Goal: Task Accomplishment & Management: Manage account settings

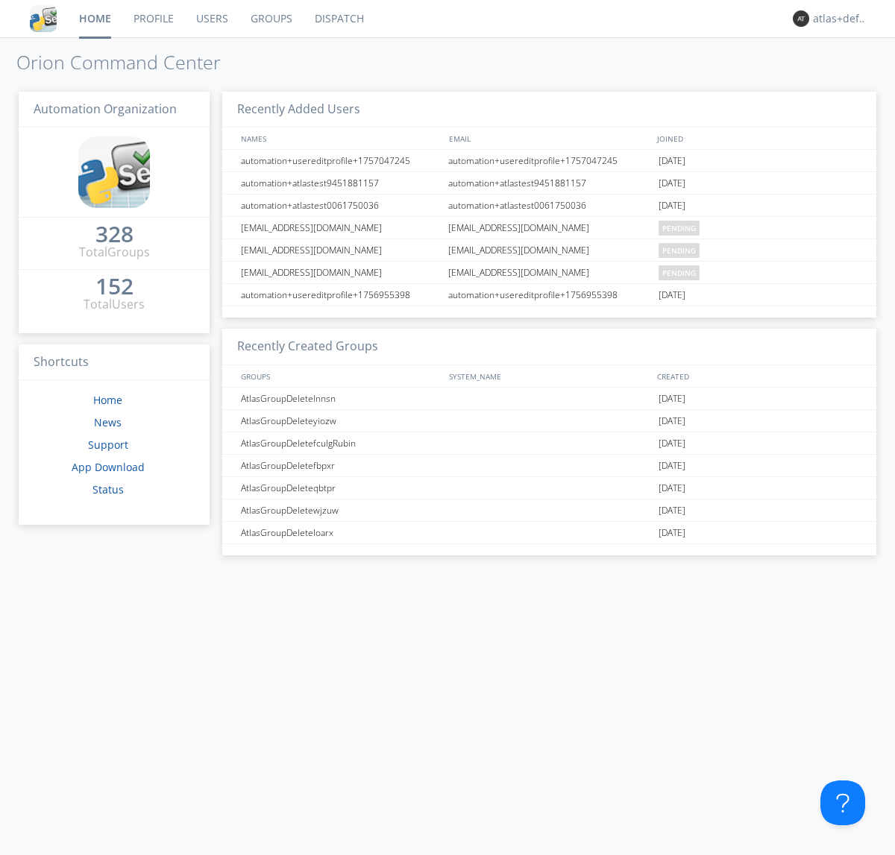
click at [270, 19] on link "Groups" at bounding box center [271, 18] width 64 height 37
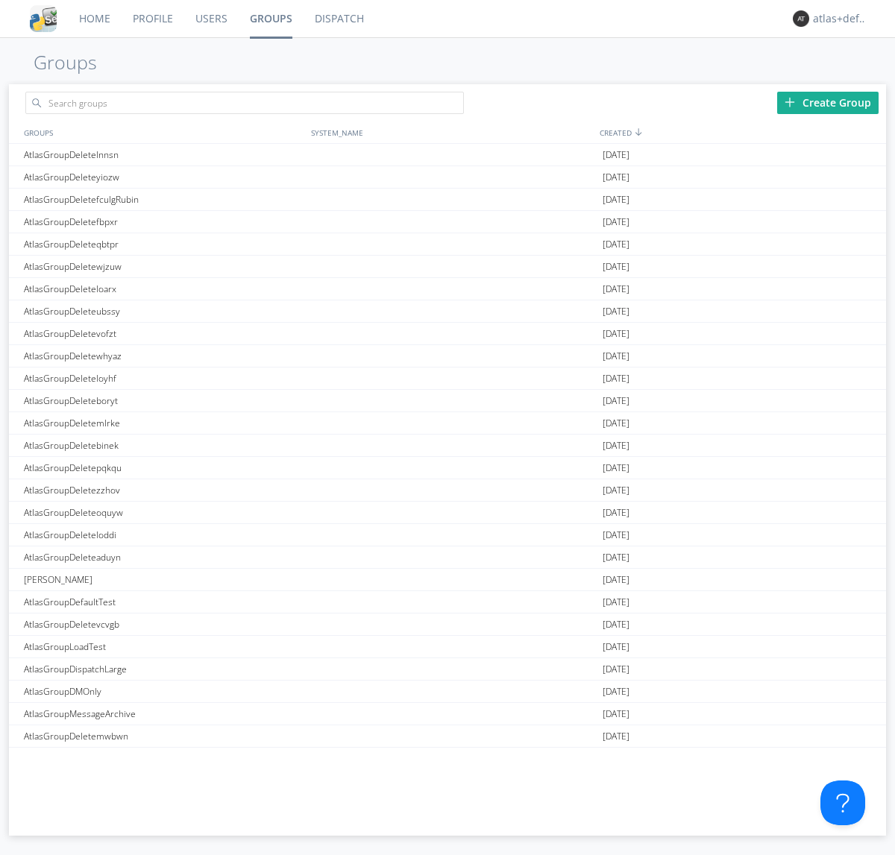
click at [828, 102] on div "Create Group" at bounding box center [827, 103] width 101 height 22
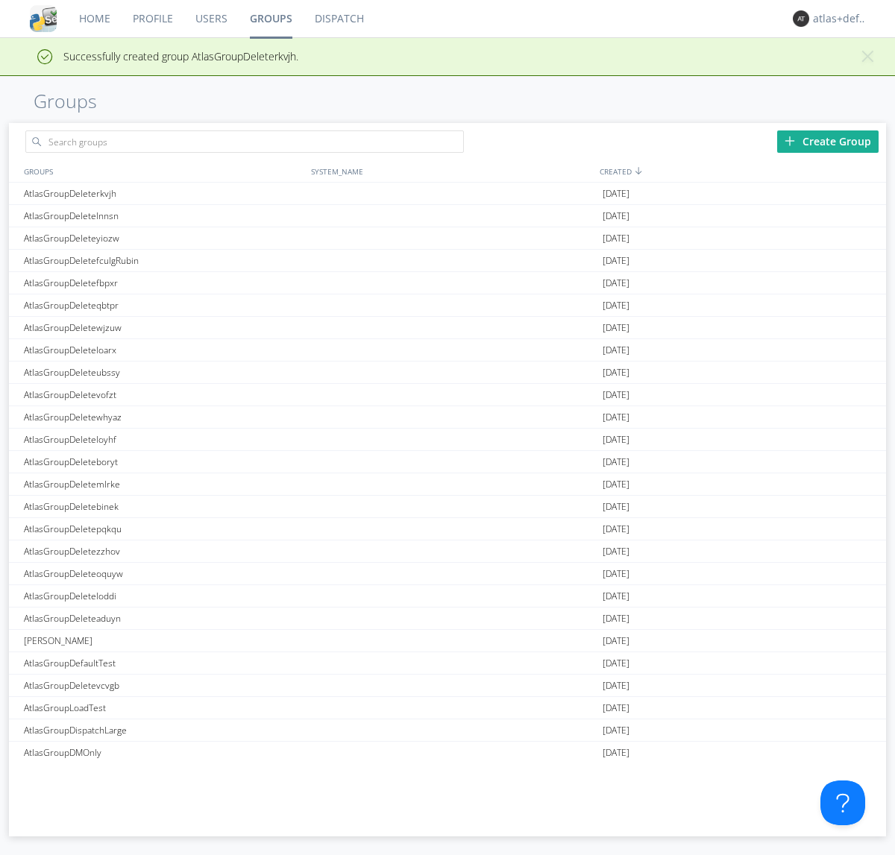
click at [270, 19] on link "Groups" at bounding box center [271, 18] width 65 height 37
type input "AtlasGroupDeleterkvjh"
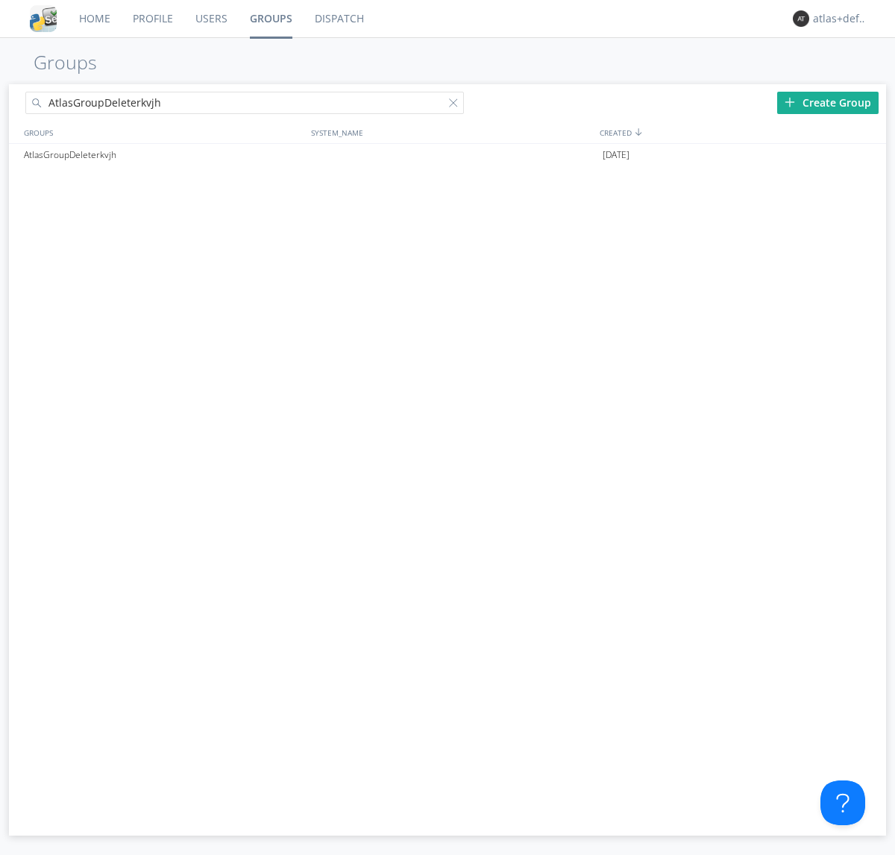
click at [210, 19] on link "Users" at bounding box center [211, 18] width 54 height 37
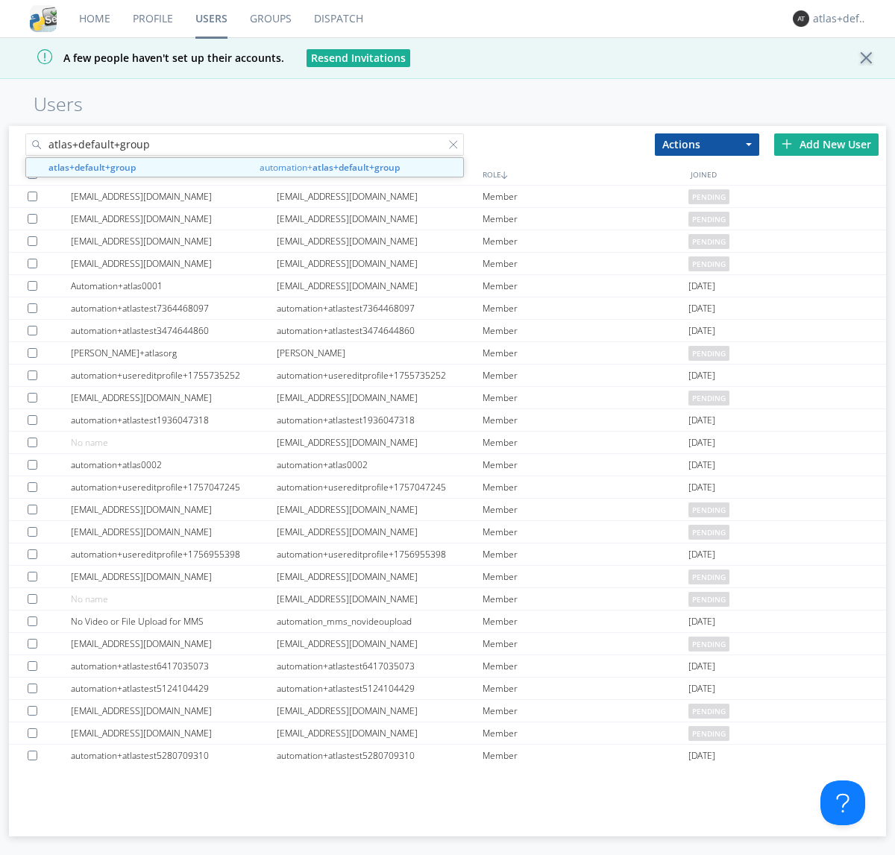
type input "atlas+default+group"
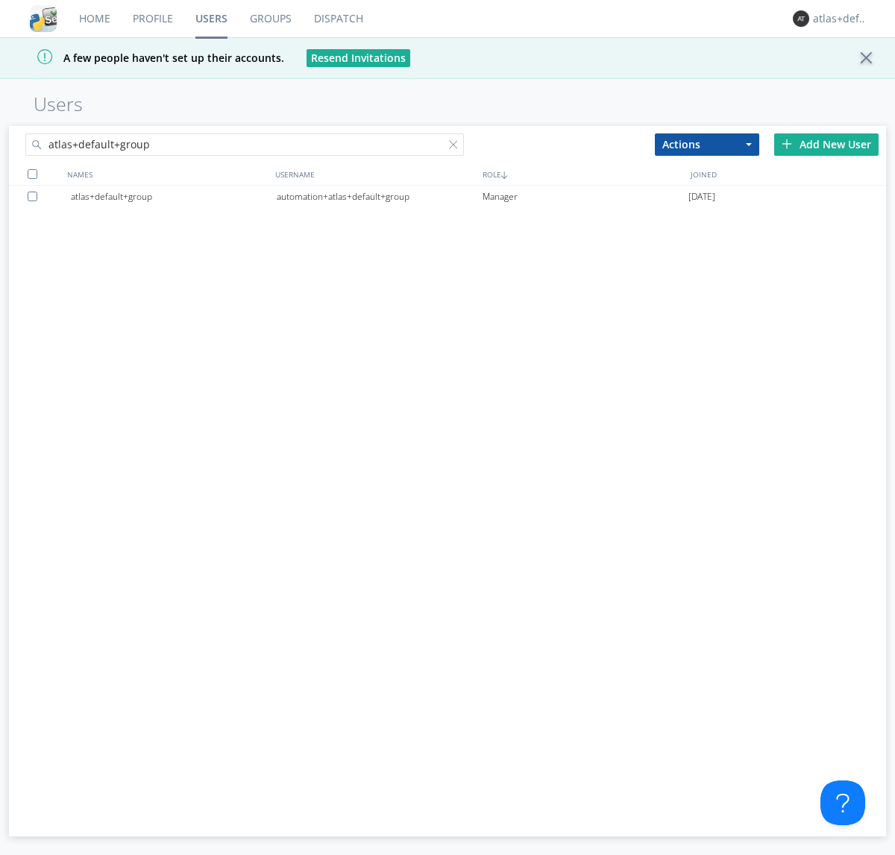
click at [379, 196] on div "automation+atlas+default+group" at bounding box center [380, 197] width 206 height 22
click at [337, 19] on link "Dispatch" at bounding box center [339, 18] width 72 height 37
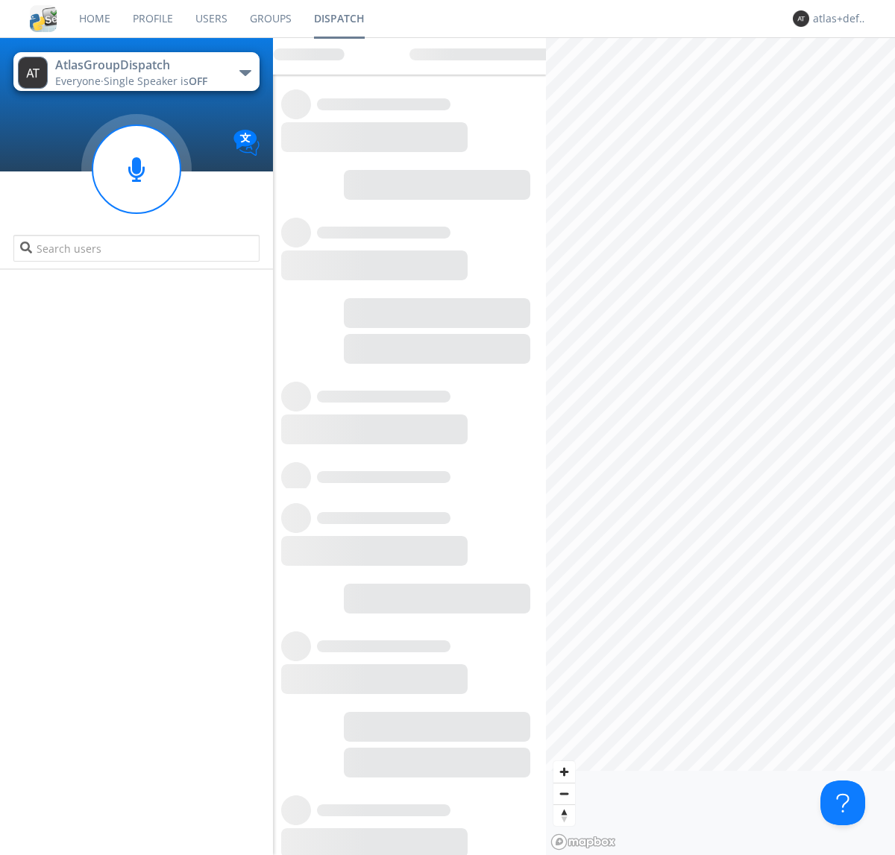
click at [210, 19] on link "Users" at bounding box center [211, 18] width 54 height 37
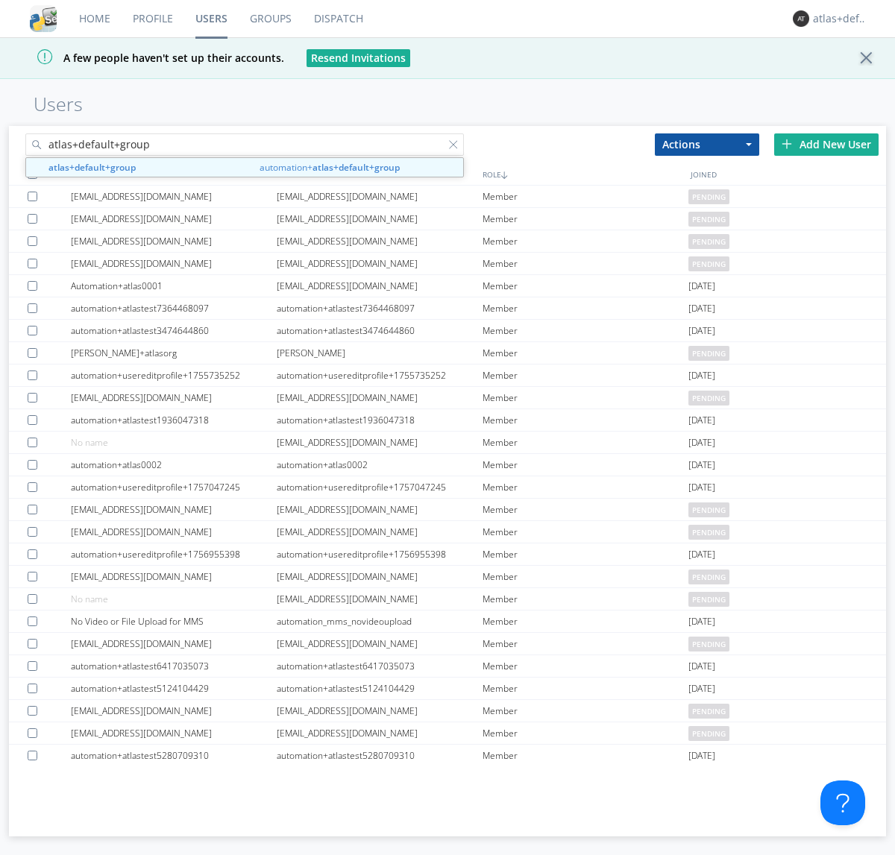
type input "atlas+default+group"
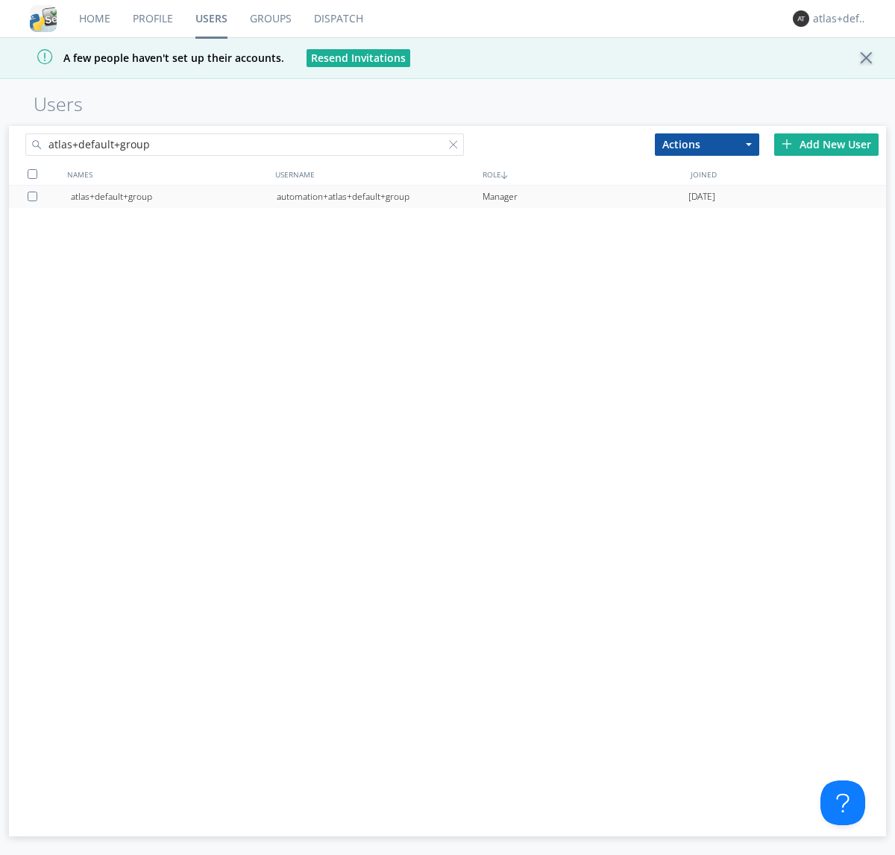
click at [379, 196] on div "automation+atlas+default+group" at bounding box center [380, 197] width 206 height 22
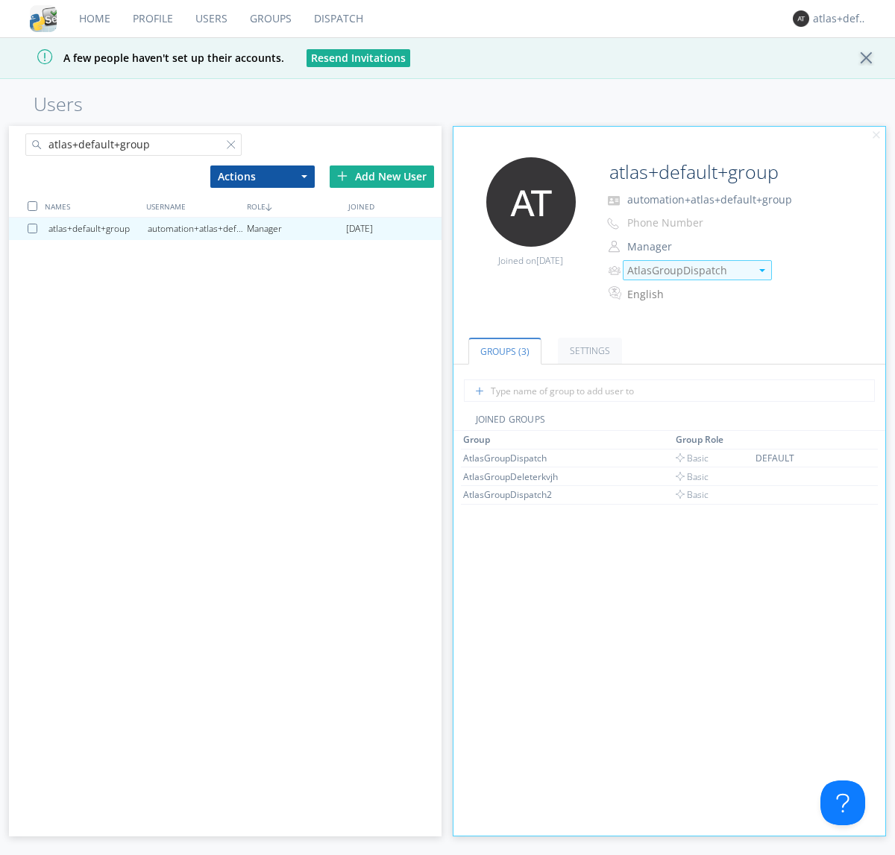
click at [761, 270] on img at bounding box center [762, 270] width 6 height 3
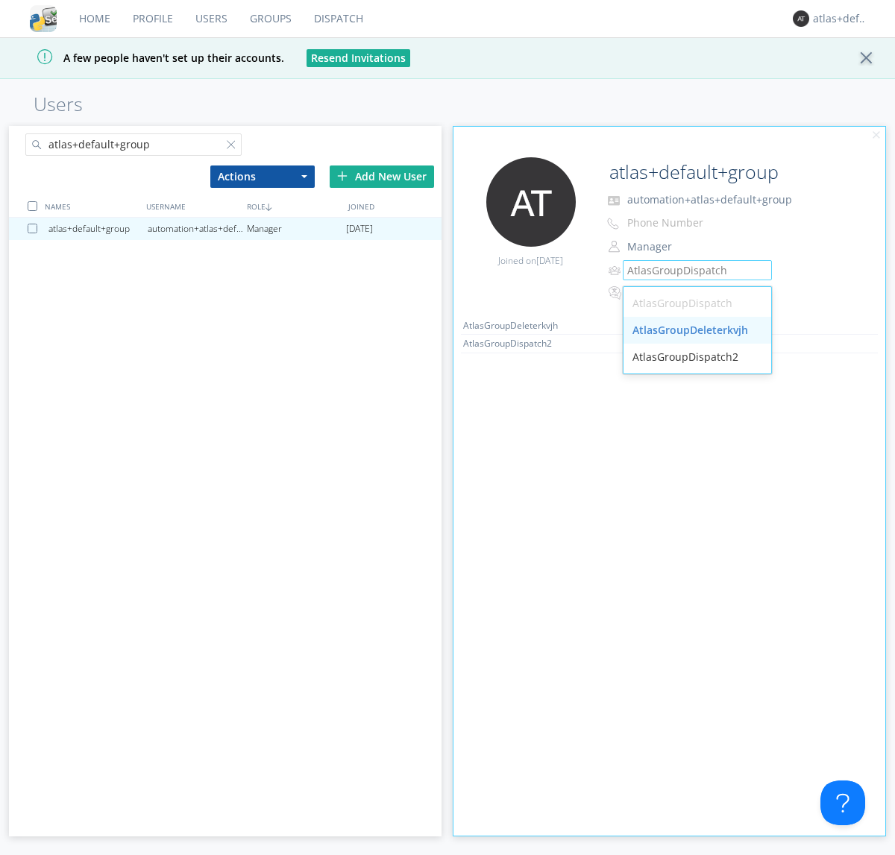
click at [697, 330] on div "AtlasGroupDeleterkvjh" at bounding box center [697, 330] width 148 height 27
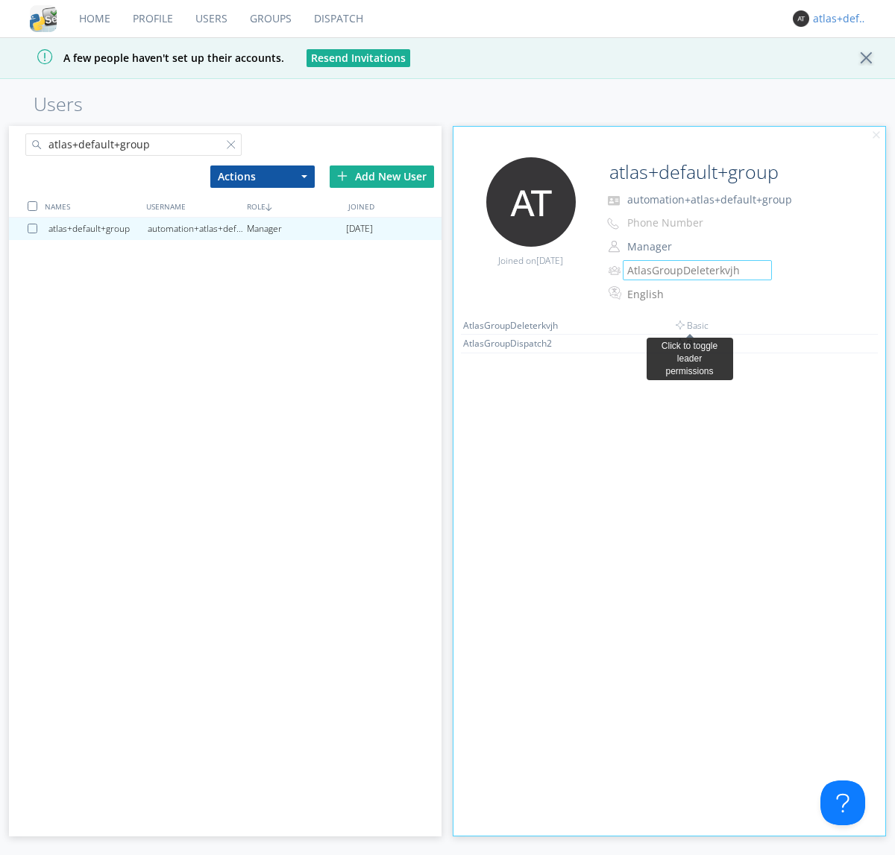
click at [337, 19] on link "Dispatch" at bounding box center [339, 18] width 72 height 37
click at [837, 19] on div "atlas+default+group" at bounding box center [841, 18] width 56 height 15
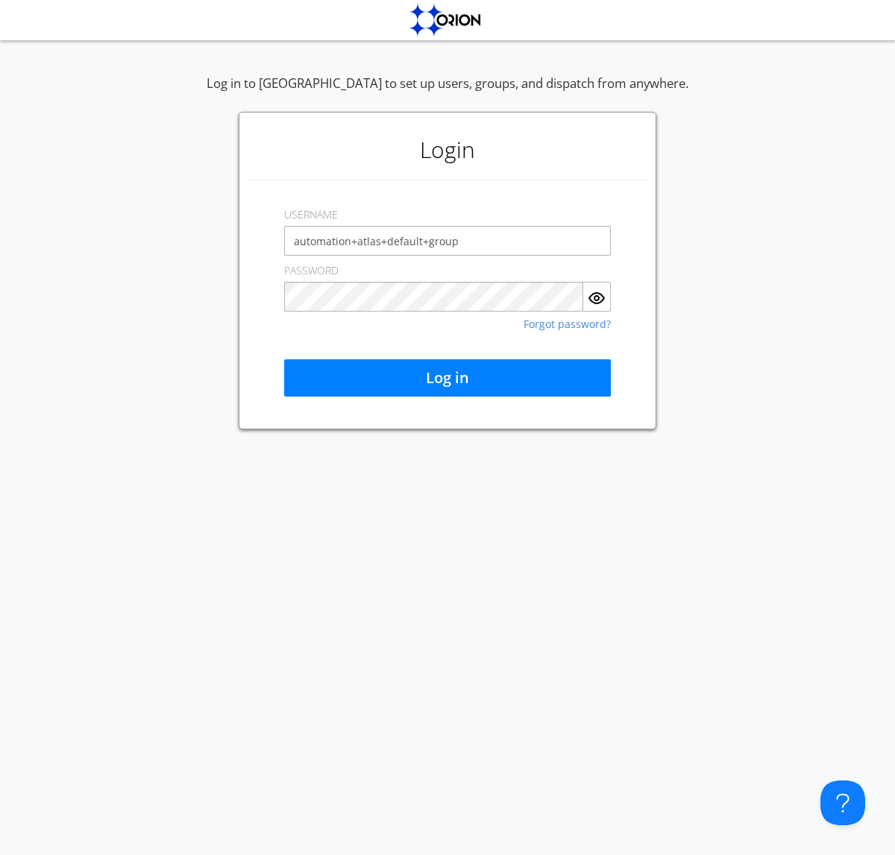
type input "automation+atlas+default+group"
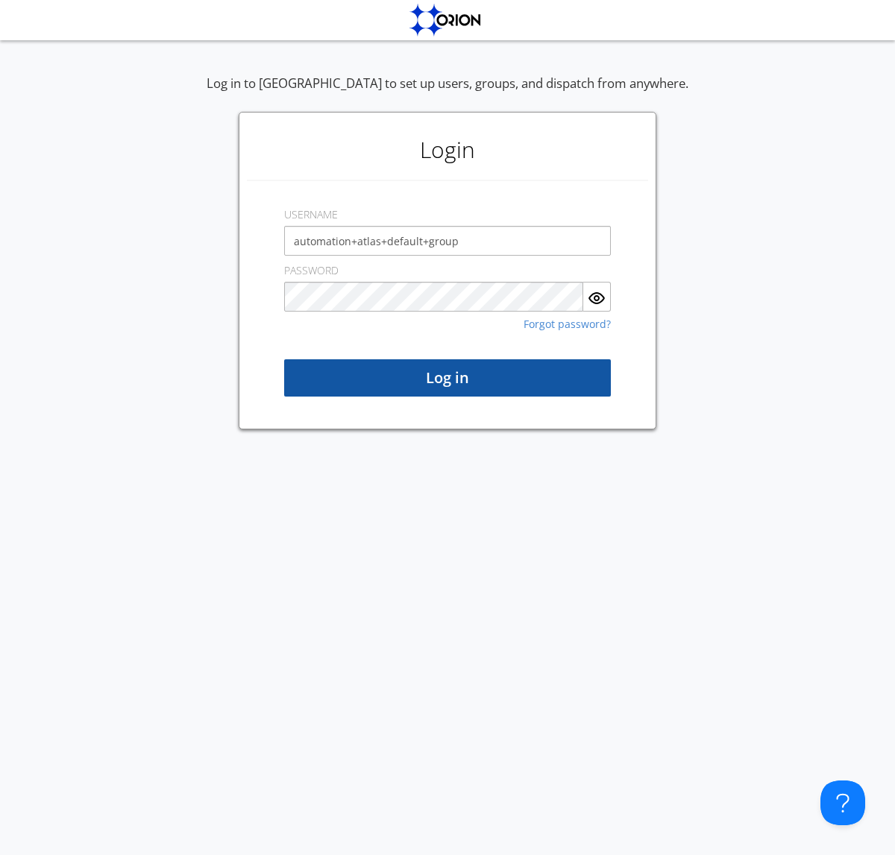
click at [447, 378] on button "Log in" at bounding box center [447, 377] width 327 height 37
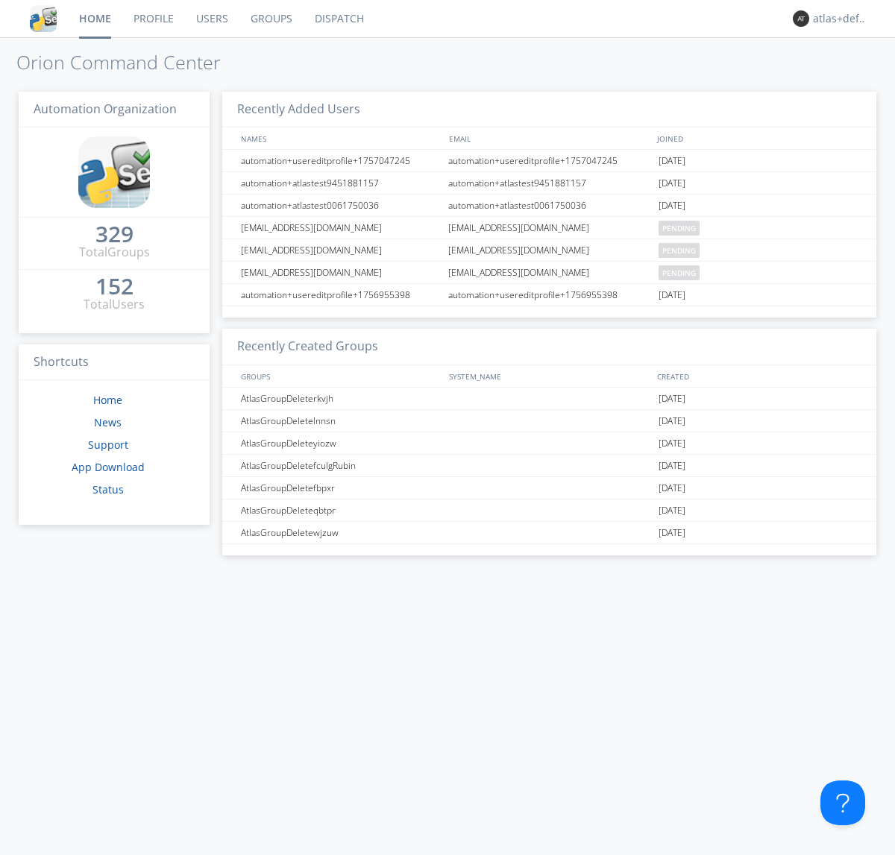
click at [338, 19] on link "Dispatch" at bounding box center [340, 18] width 72 height 37
click at [210, 19] on link "Users" at bounding box center [212, 18] width 54 height 37
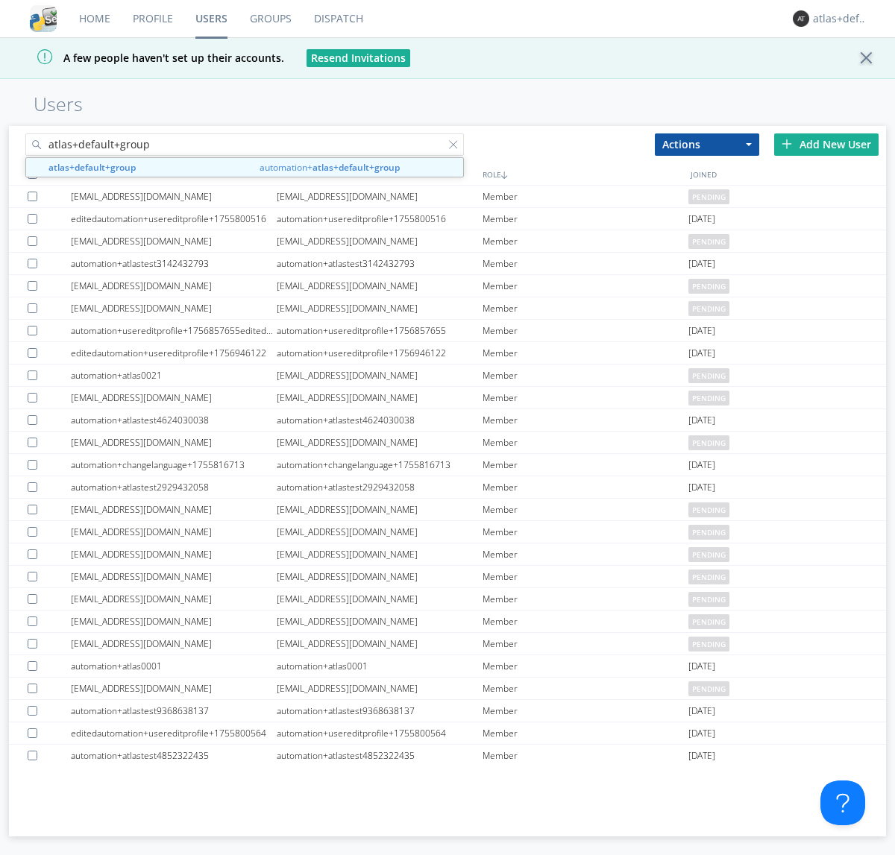
type input "atlas+default+group"
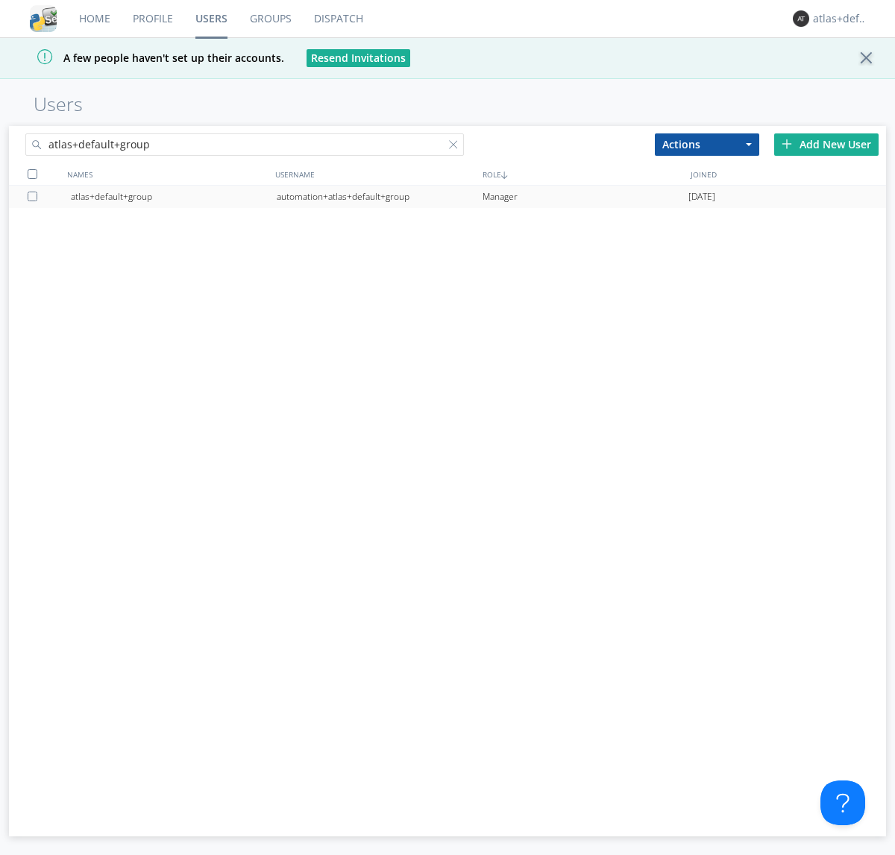
click at [379, 196] on div "automation+atlas+default+group" at bounding box center [380, 197] width 206 height 22
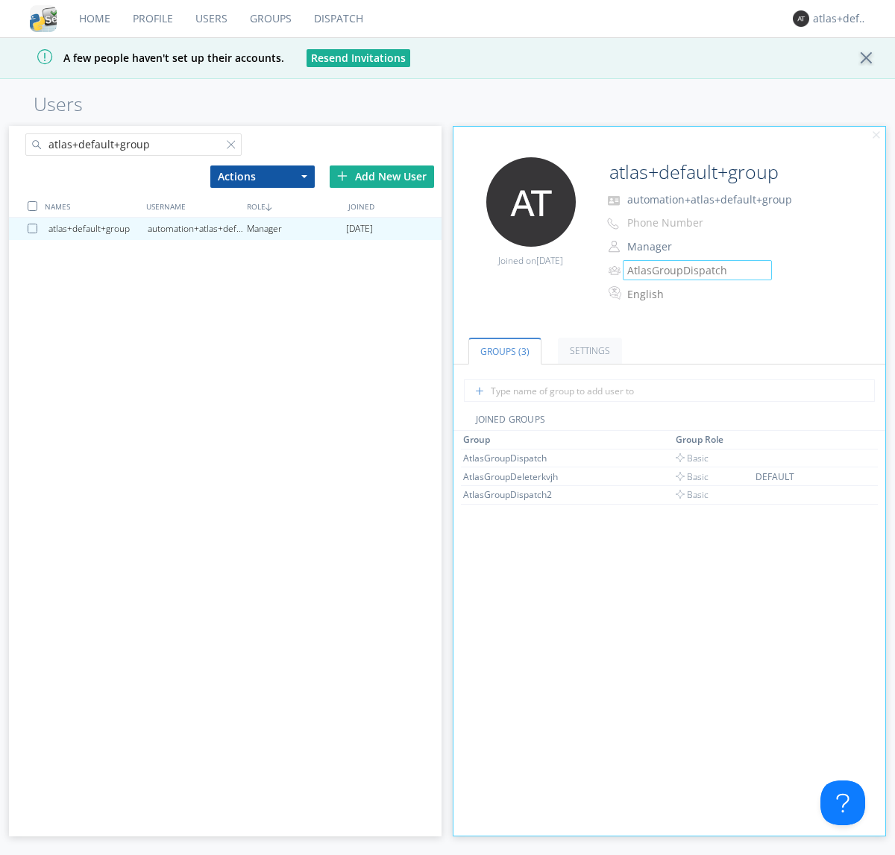
click at [269, 19] on link "Groups" at bounding box center [271, 18] width 64 height 37
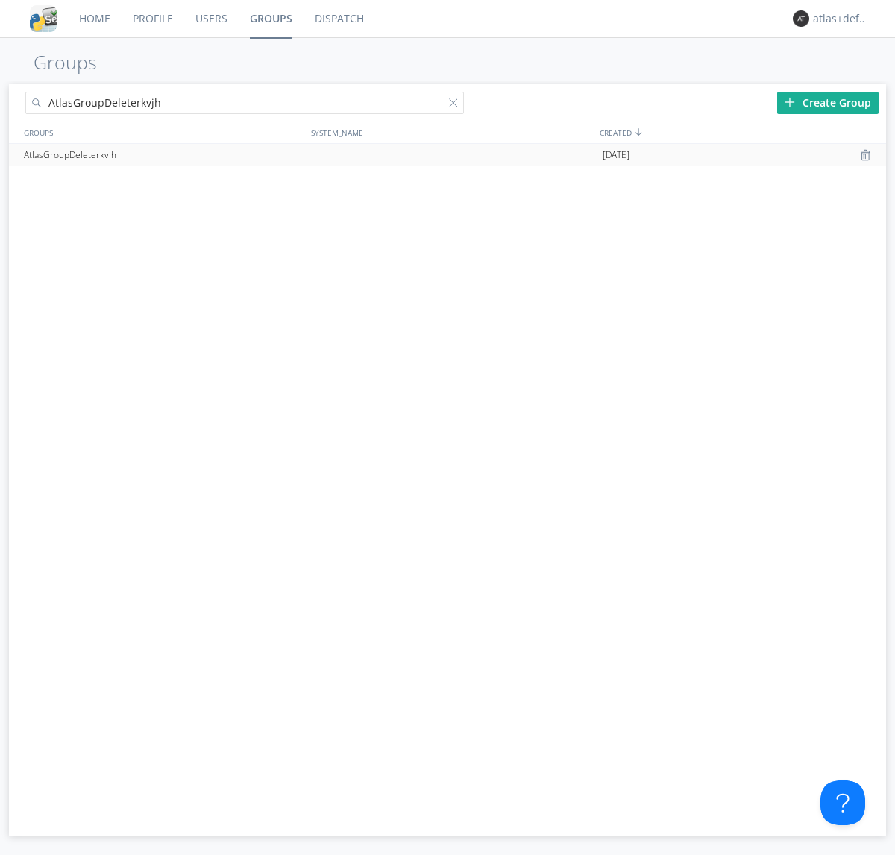
type input "AtlasGroupDeleterkvjh"
click at [867, 155] on div at bounding box center [867, 155] width 15 height 12
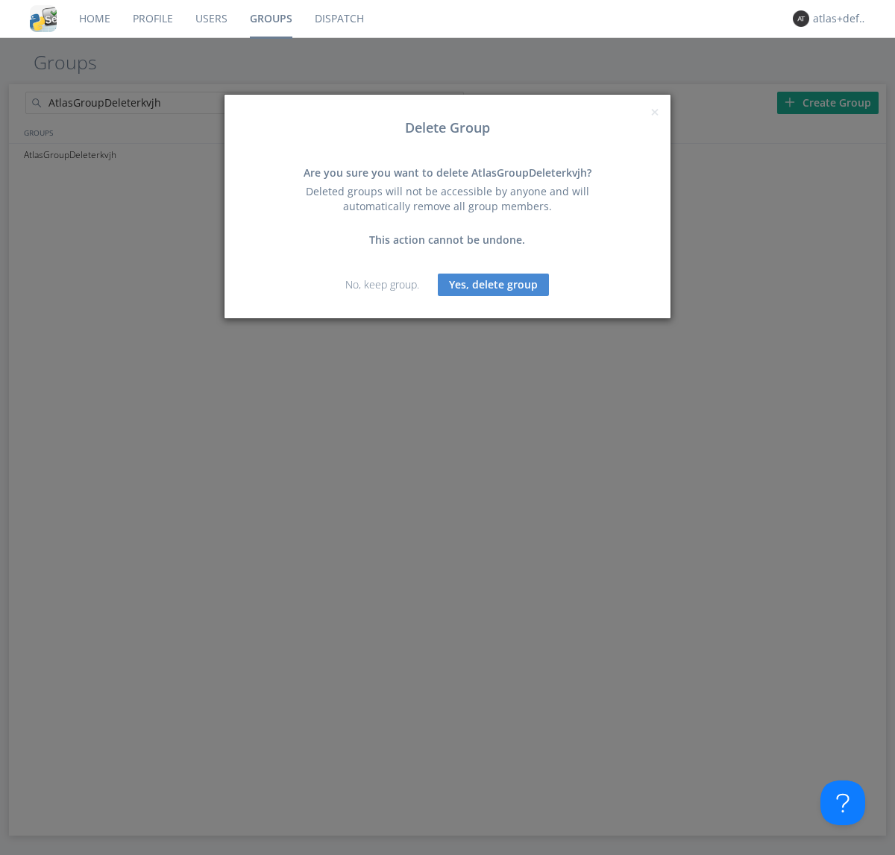
click at [494, 284] on button "Yes, delete group" at bounding box center [493, 285] width 111 height 22
